Goal: Task Accomplishment & Management: Complete application form

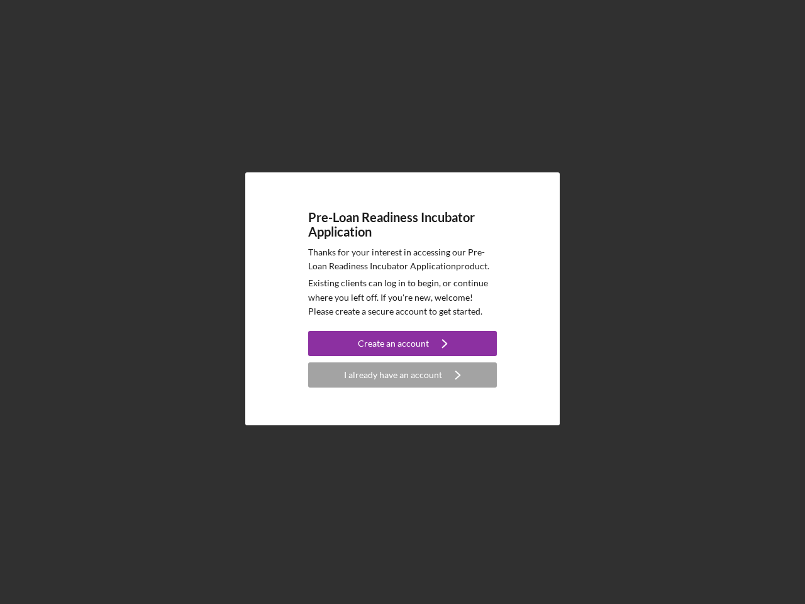
click at [402, 302] on p "Existing clients can log in to begin, or continue where you left off. If you're…" at bounding box center [402, 297] width 189 height 42
click at [402, 343] on div "Create an account" at bounding box center [393, 343] width 71 height 25
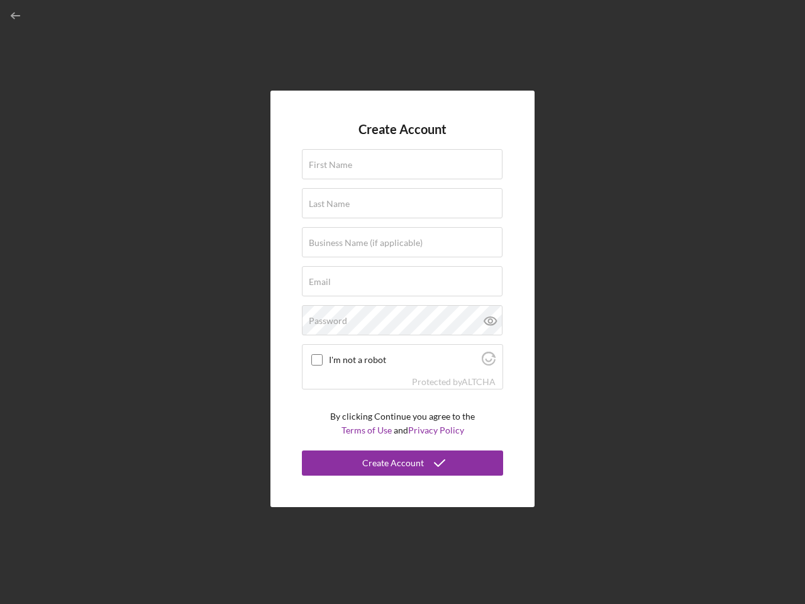
click at [402, 375] on div "Protected by [PERSON_NAME]" at bounding box center [402, 382] width 200 height 14
